Goal: Task Accomplishment & Management: Manage account settings

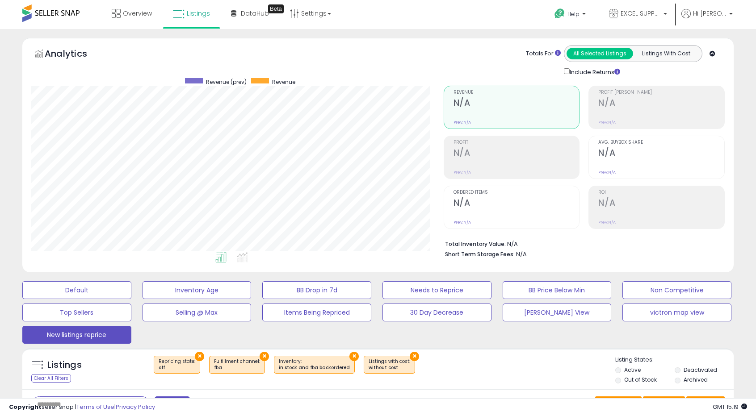
select select "**"
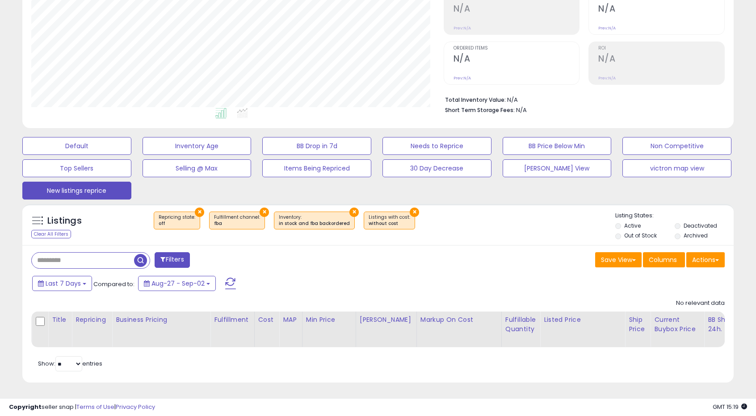
scroll to position [183, 412]
click at [115, 263] on div "Filters" at bounding box center [201, 261] width 353 height 18
click at [118, 254] on input "text" at bounding box center [117, 261] width 171 height 16
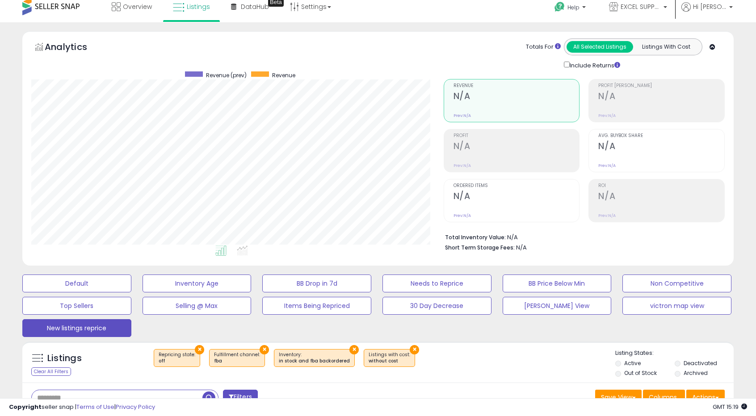
scroll to position [0, 0]
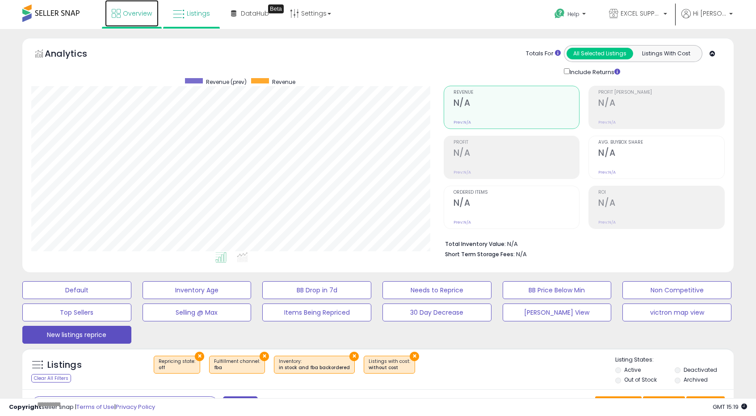
click at [131, 13] on span "Overview" at bounding box center [137, 13] width 29 height 9
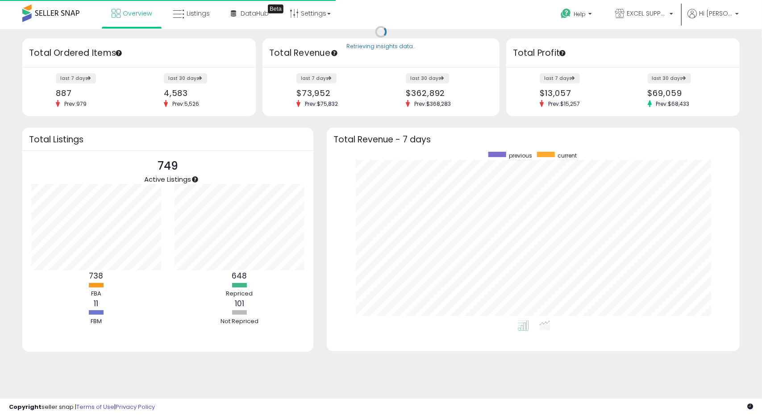
scroll to position [169, 395]
click at [197, 17] on span "Listings" at bounding box center [198, 13] width 23 height 9
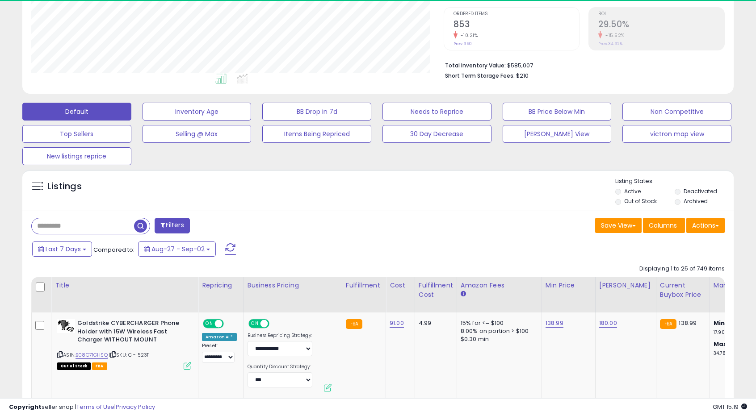
scroll to position [183, 412]
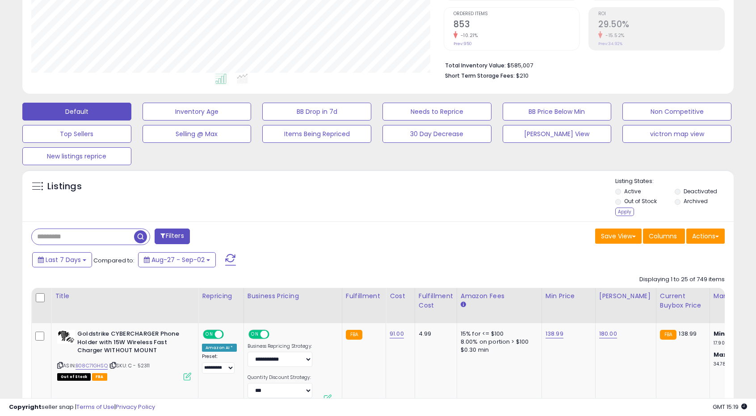
click at [675, 205] on li "Archived" at bounding box center [703, 202] width 58 height 10
click at [629, 211] on div "Apply" at bounding box center [624, 212] width 19 height 8
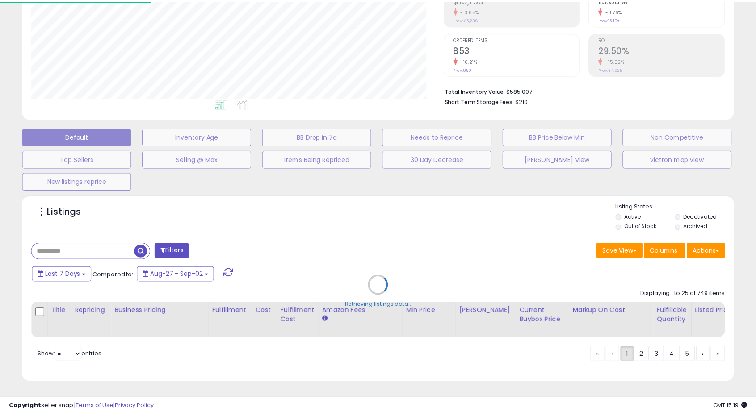
scroll to position [183, 416]
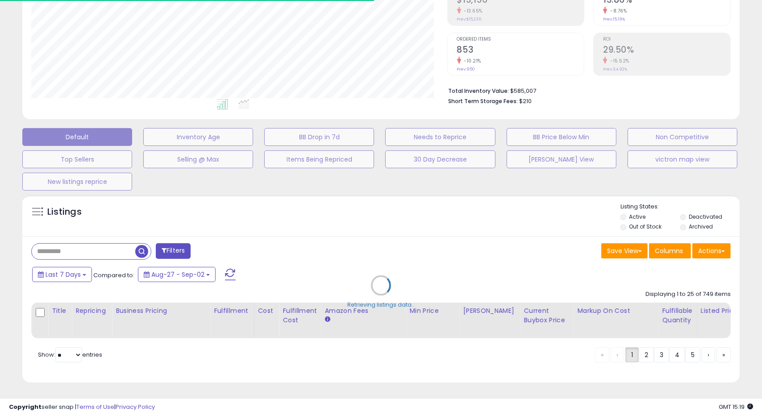
click at [105, 239] on div "Retrieving listings data.." at bounding box center [381, 292] width 731 height 203
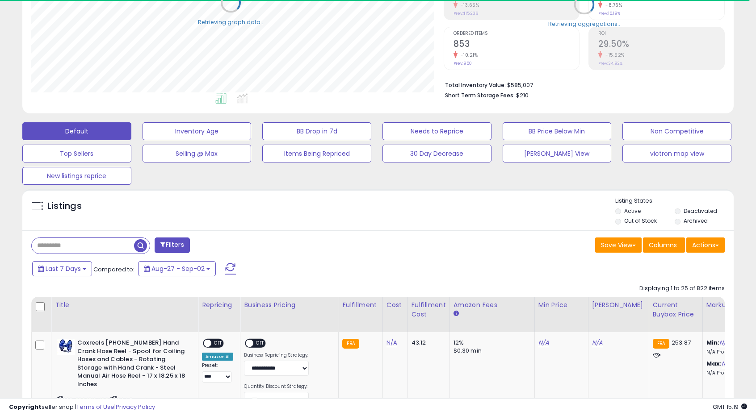
scroll to position [446393, 446163]
click at [97, 243] on input "text" at bounding box center [117, 246] width 171 height 16
type input "*"
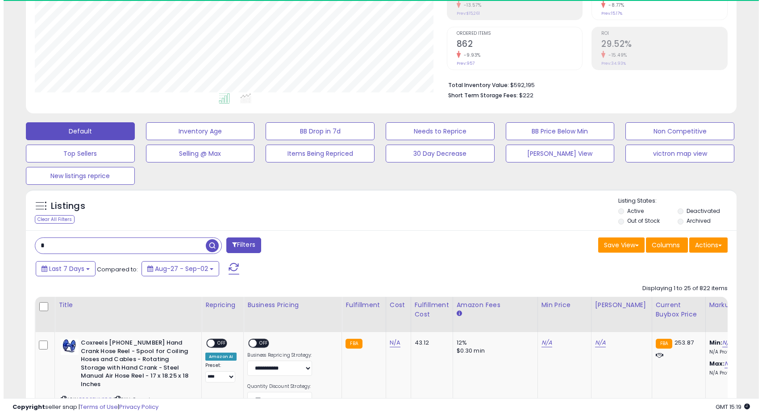
scroll to position [183, 412]
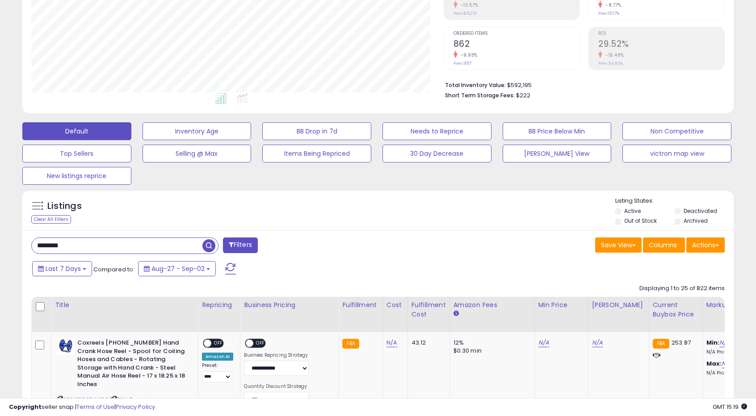
type input "********"
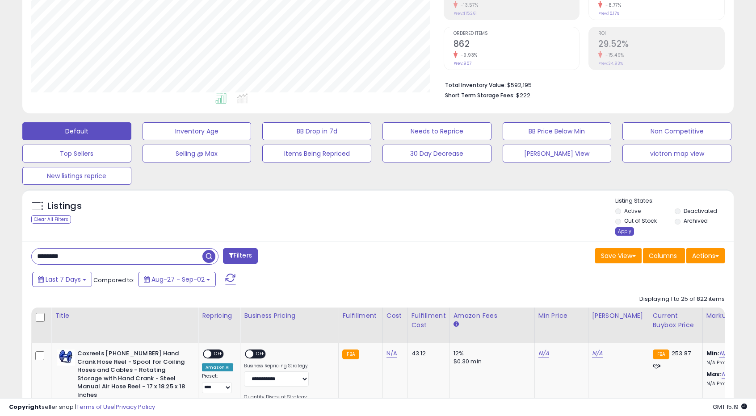
click at [624, 231] on div "Apply" at bounding box center [624, 231] width 19 height 8
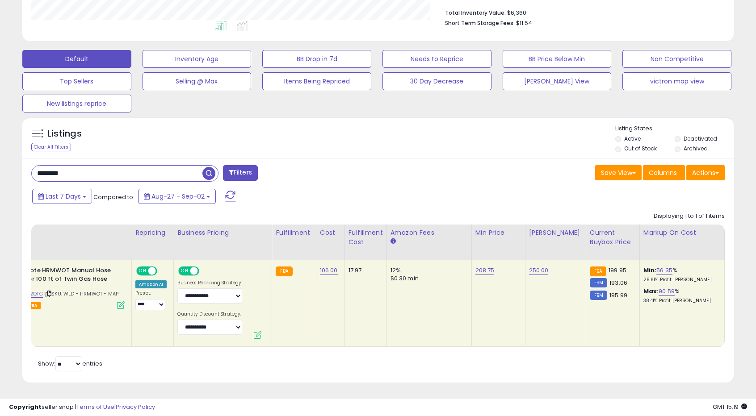
scroll to position [0, 0]
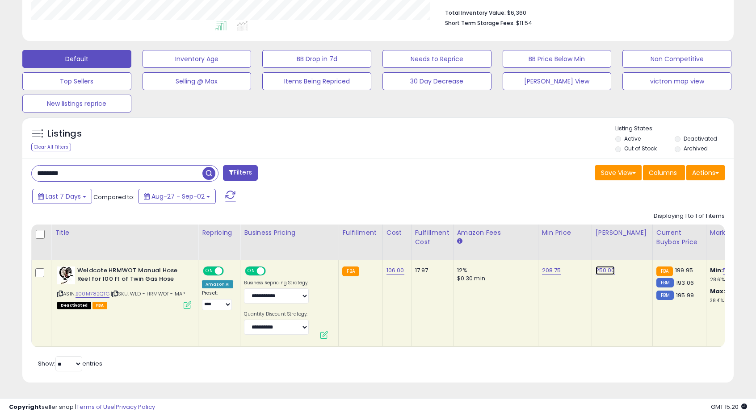
click at [600, 266] on link "250.00" at bounding box center [605, 270] width 20 height 9
click at [540, 242] on input "******" at bounding box center [574, 249] width 79 height 15
type input "***"
click at [652, 243] on button "button" at bounding box center [643, 248] width 15 height 13
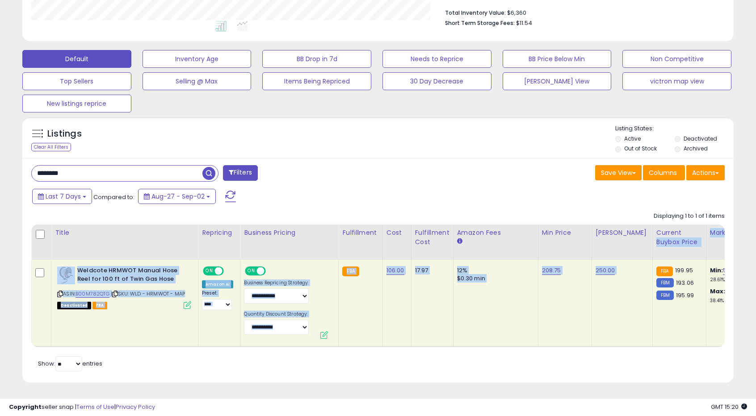
drag, startPoint x: 649, startPoint y: 243, endPoint x: 621, endPoint y: 254, distance: 30.1
click at [598, 309] on td "250.00" at bounding box center [621, 303] width 61 height 87
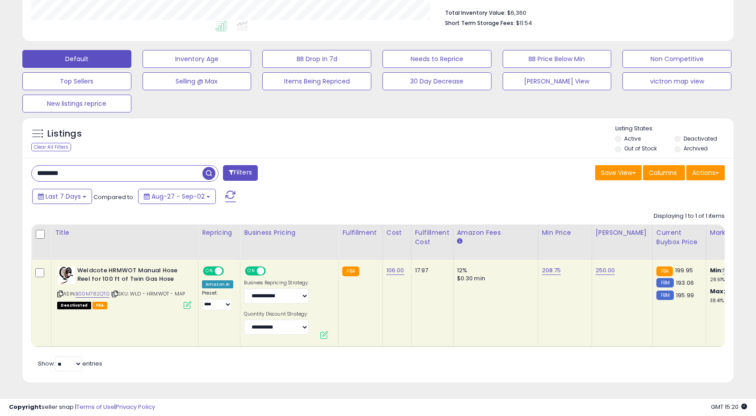
click at [606, 268] on td "250.00" at bounding box center [621, 303] width 61 height 87
click at [604, 266] on link "250.00" at bounding box center [605, 270] width 20 height 9
click at [553, 242] on input "******" at bounding box center [574, 249] width 79 height 15
type input "***"
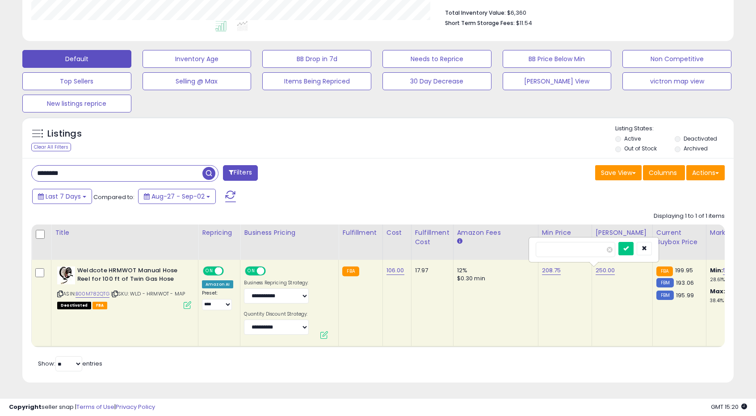
click button "submit" at bounding box center [625, 248] width 15 height 13
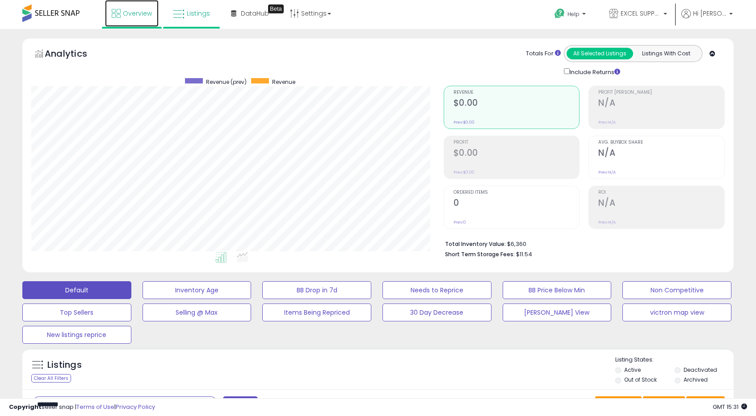
click at [125, 8] on link "Overview" at bounding box center [132, 13] width 54 height 27
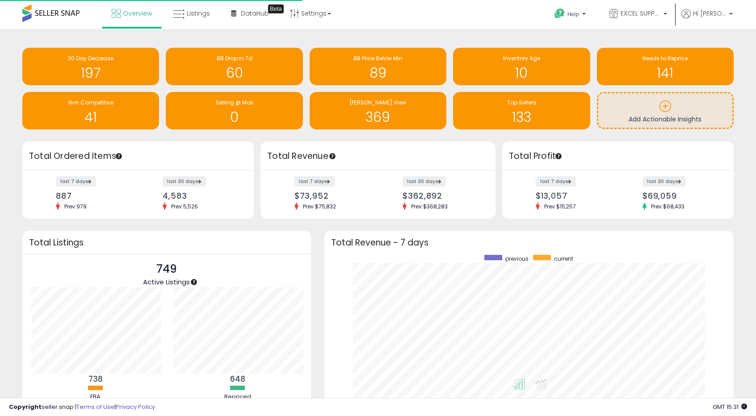
scroll to position [169, 391]
